Goal: Task Accomplishment & Management: Manage account settings

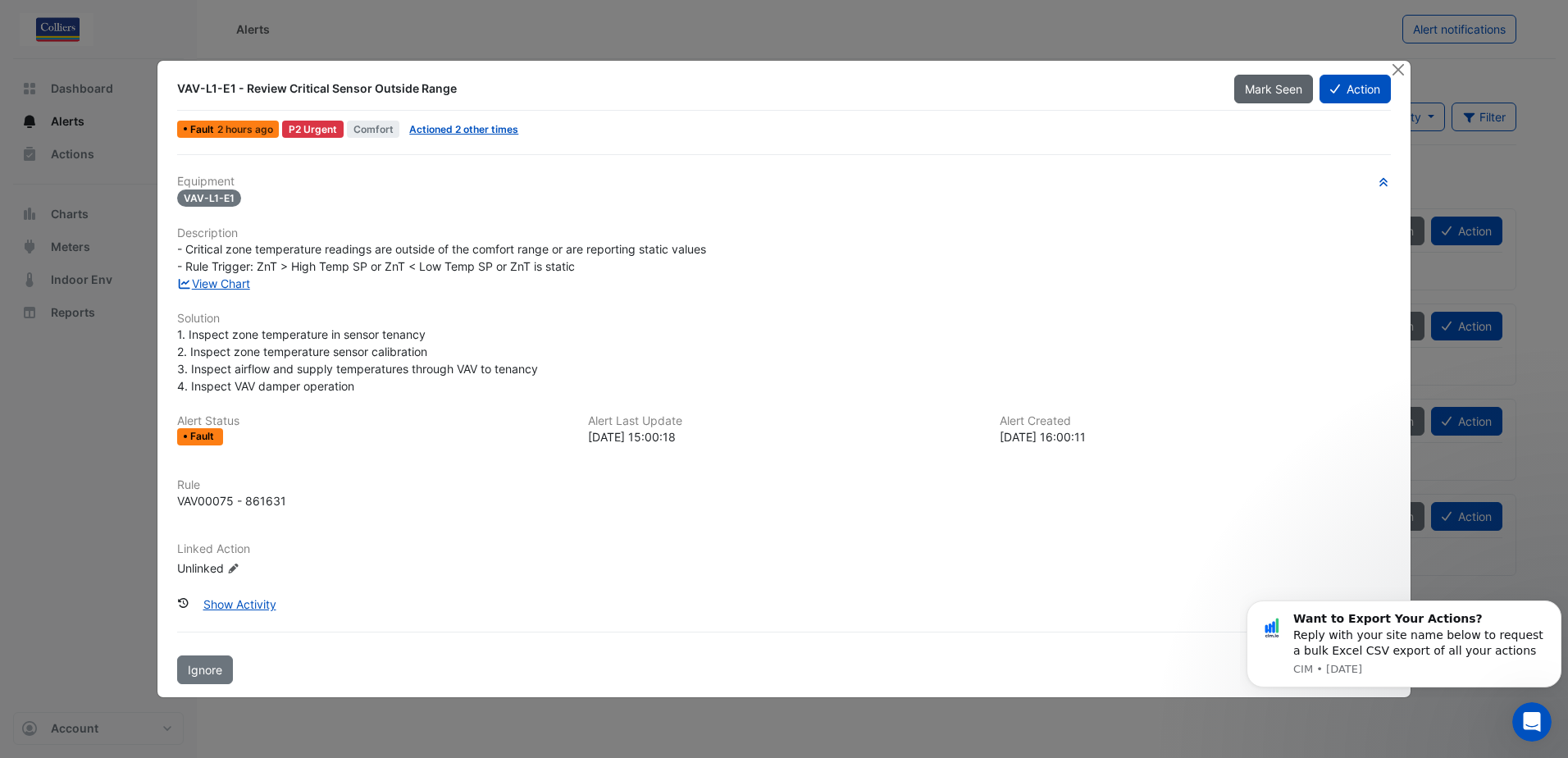
click at [1258, 82] on span "Mark Seen" at bounding box center [1274, 88] width 58 height 14
click at [1399, 67] on button "Close" at bounding box center [1398, 69] width 17 height 17
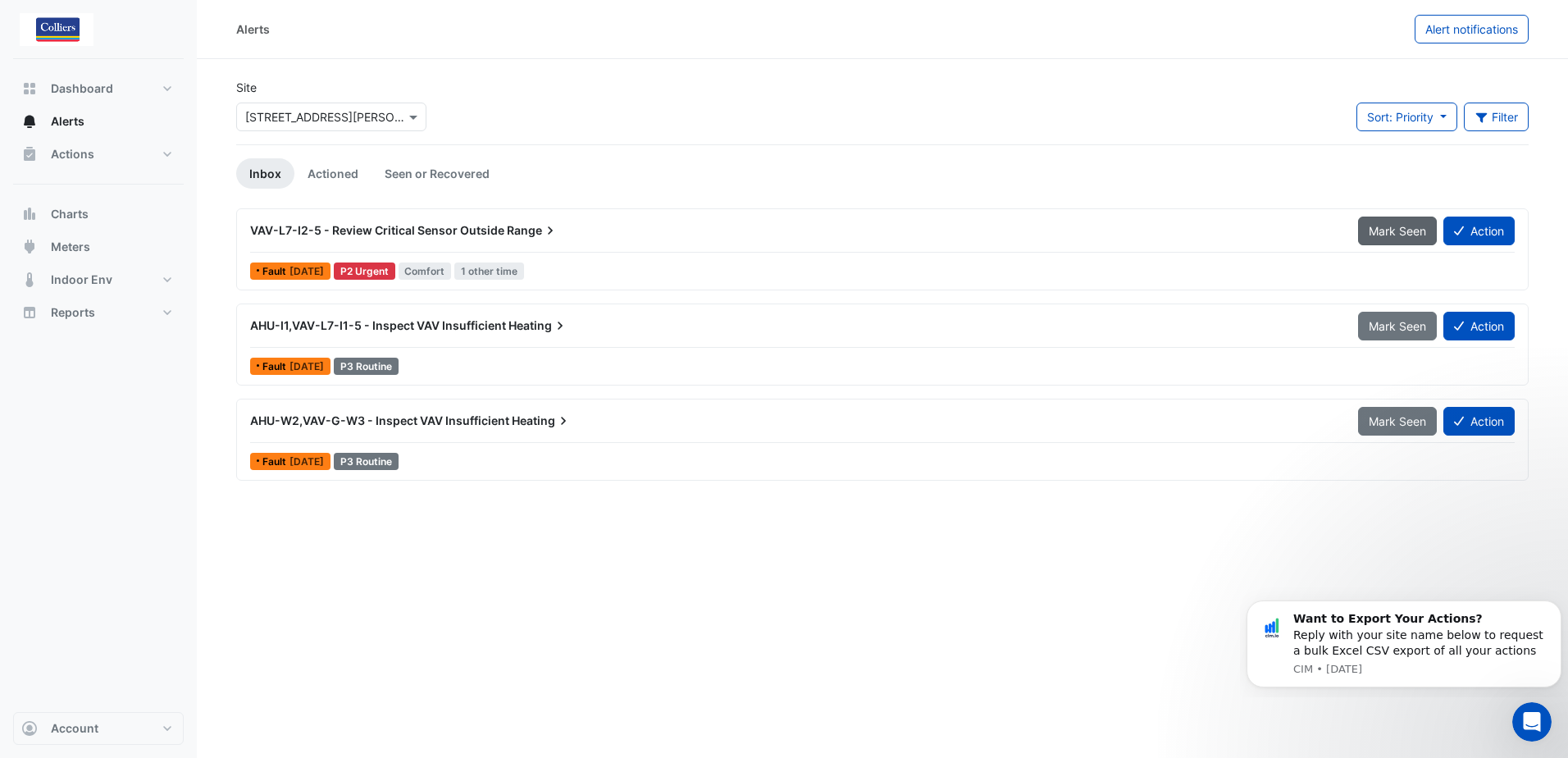
click at [1377, 233] on span "Mark Seen" at bounding box center [1398, 230] width 58 height 14
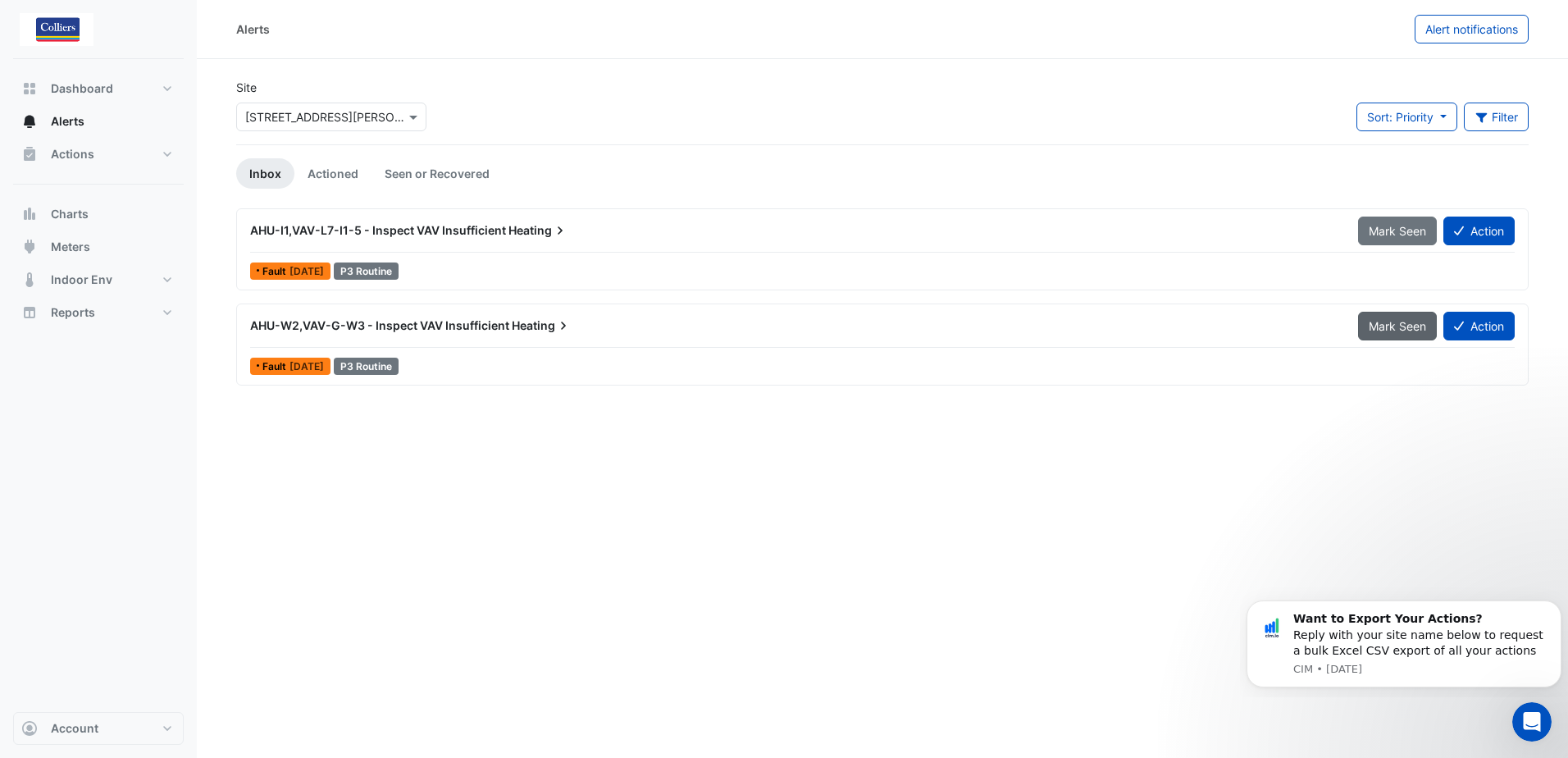
click at [1369, 326] on span "Mark Seen" at bounding box center [1398, 326] width 58 height 14
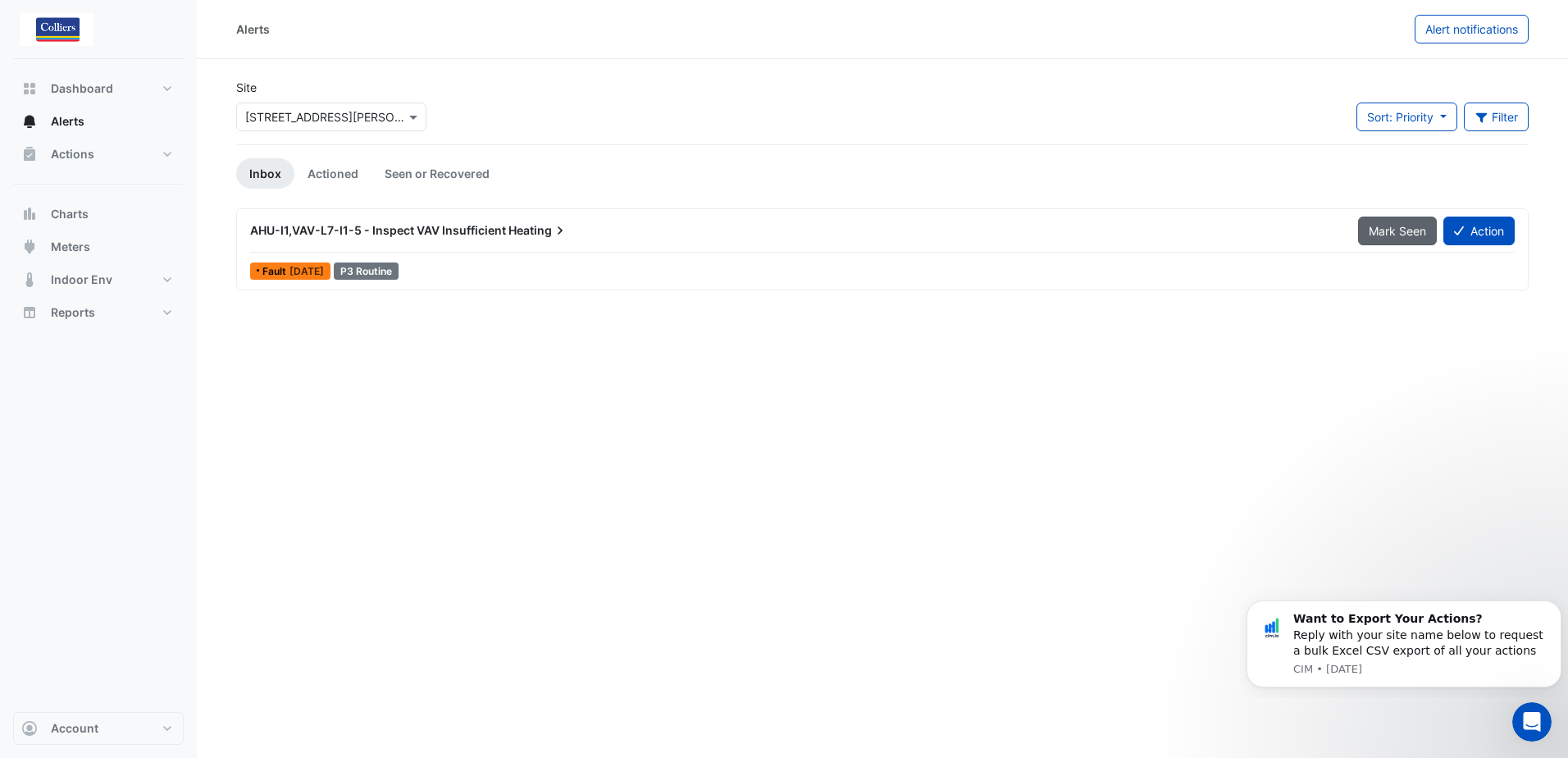
click at [1384, 236] on span "Mark Seen" at bounding box center [1398, 230] width 58 height 14
